Goal: Obtain resource: Download file/media

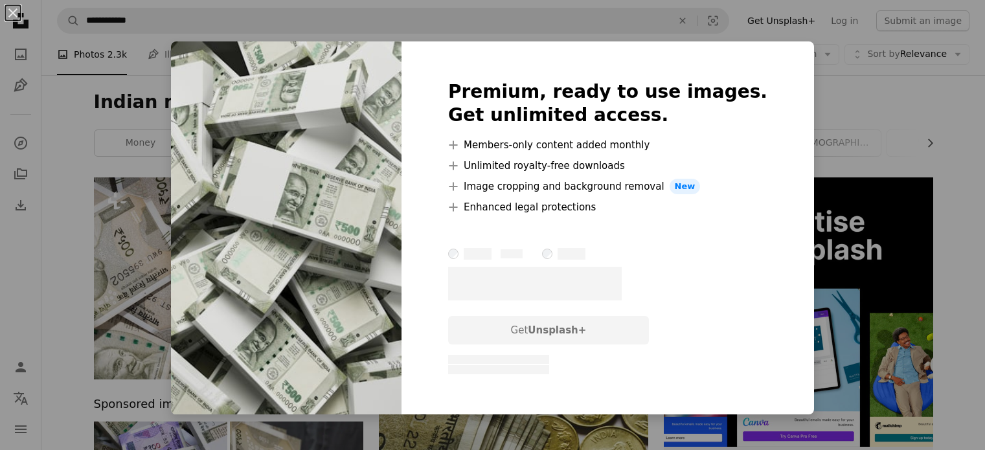
scroll to position [818, 0]
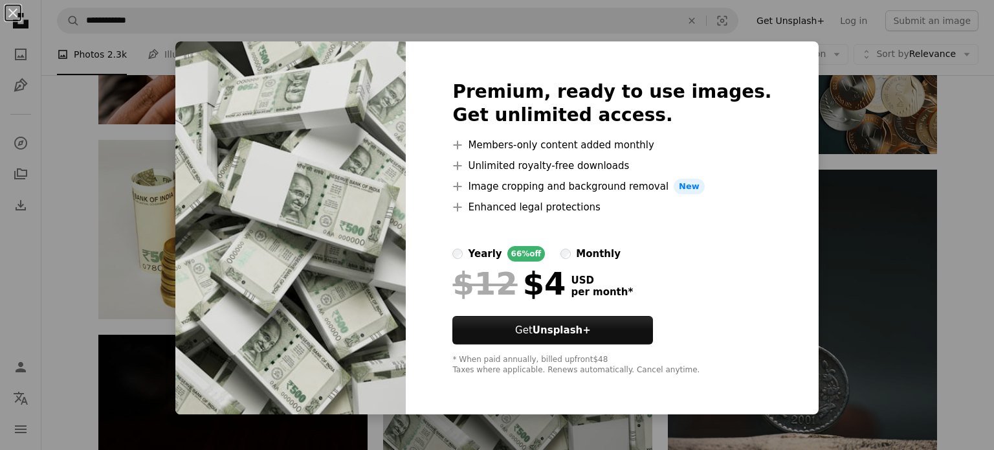
click at [827, 87] on div "An X shape Premium, ready to use images. Get unlimited access. A plus sign Memb…" at bounding box center [497, 225] width 994 height 450
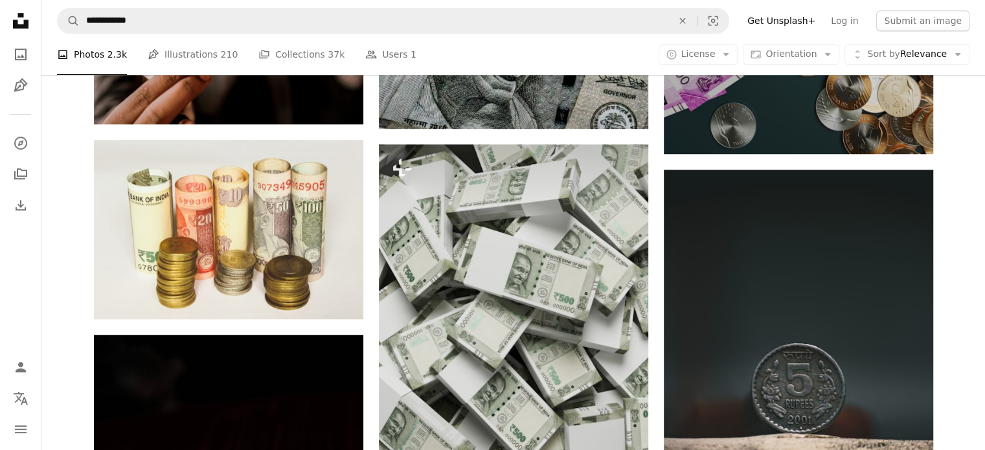
drag, startPoint x: 936, startPoint y: 218, endPoint x: 945, endPoint y: 240, distance: 23.8
click at [945, 240] on div "Plus sign for Unsplash+ A heart A plus sign Unsplash+ Community For Unsplash+ A…" at bounding box center [513, 371] width 870 height 2024
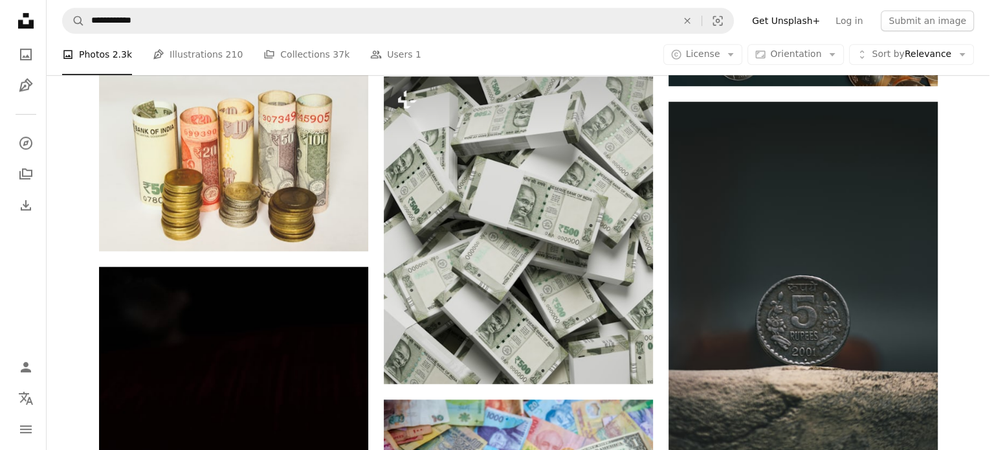
scroll to position [893, 0]
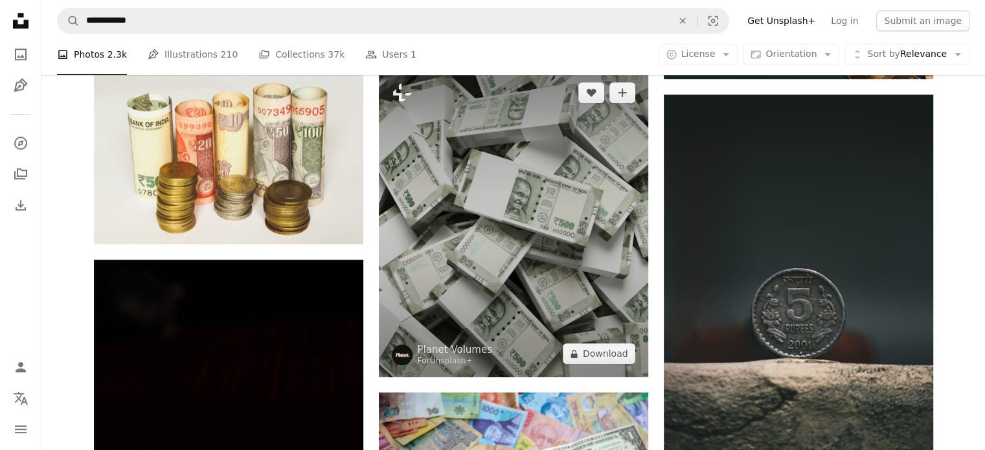
click at [483, 144] on img at bounding box center [513, 222] width 269 height 307
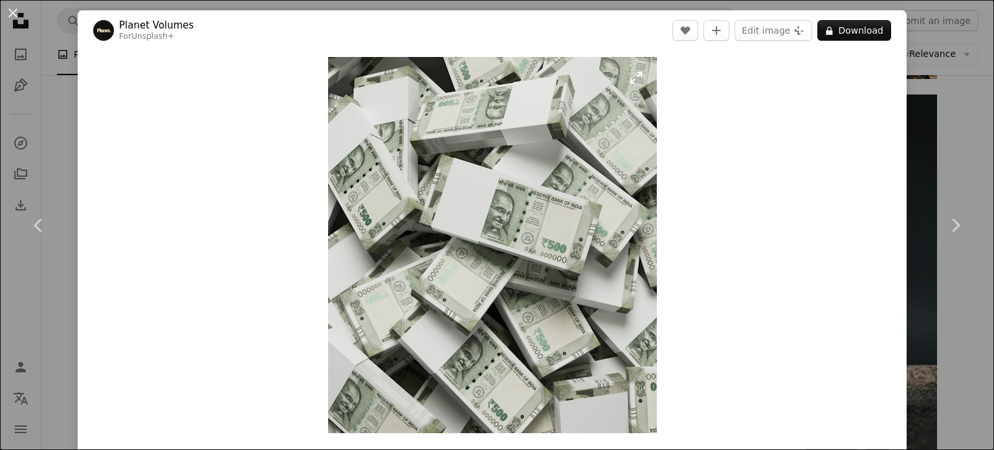
click at [520, 128] on img "Zoom in on this image" at bounding box center [492, 245] width 329 height 376
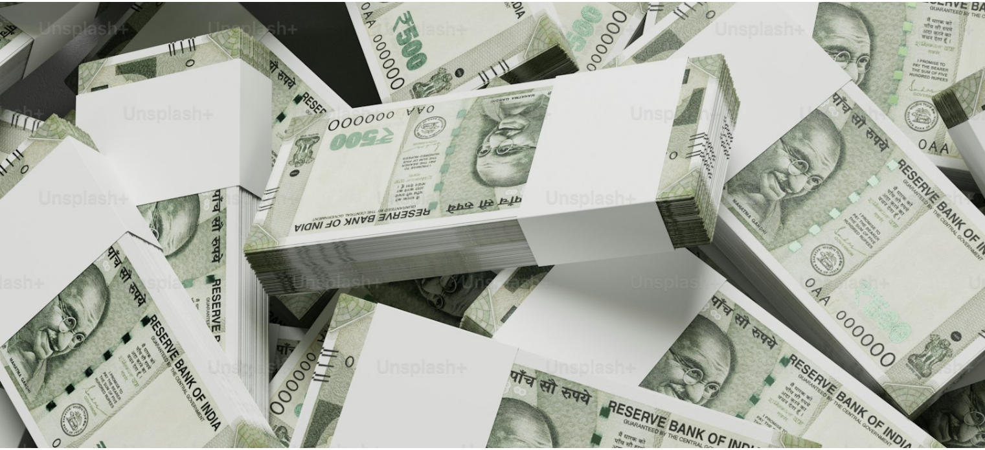
scroll to position [332, 0]
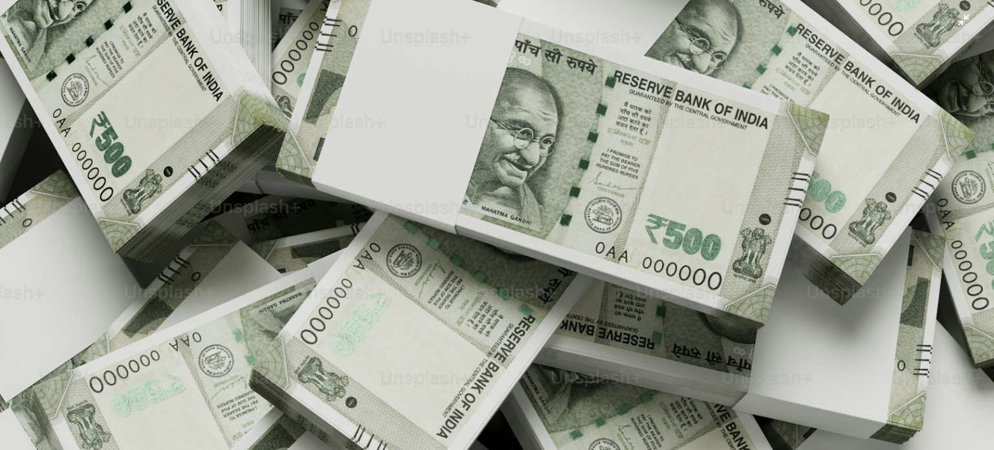
click at [520, 128] on img "Zoom out on this image" at bounding box center [497, 236] width 996 height 1138
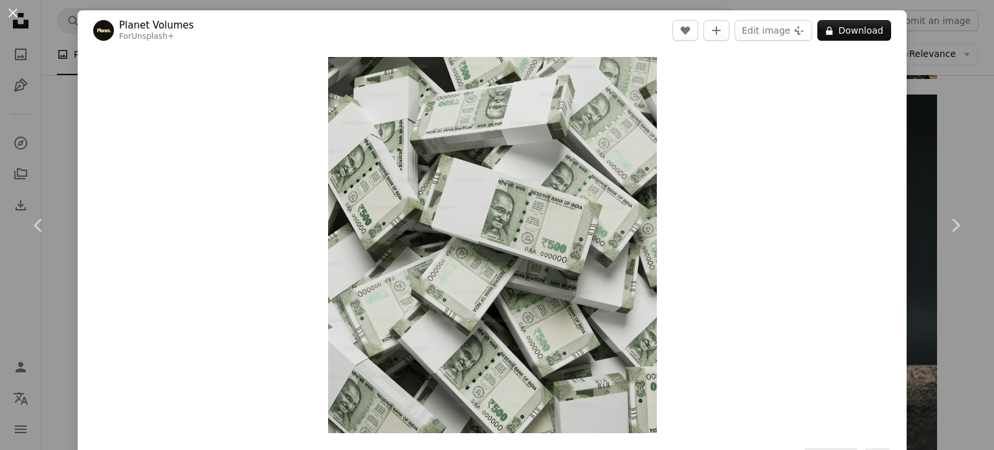
click at [928, 46] on div "An X shape Chevron left Chevron right Planet Volumes For Unsplash+ A heart A pl…" at bounding box center [497, 225] width 994 height 450
